Goal: Browse casually

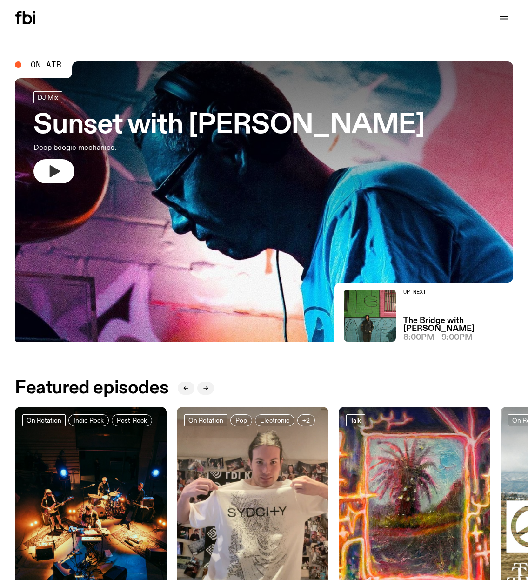
click at [61, 175] on icon "button" at bounding box center [54, 171] width 15 height 15
